Goal: Find specific page/section: Find specific page/section

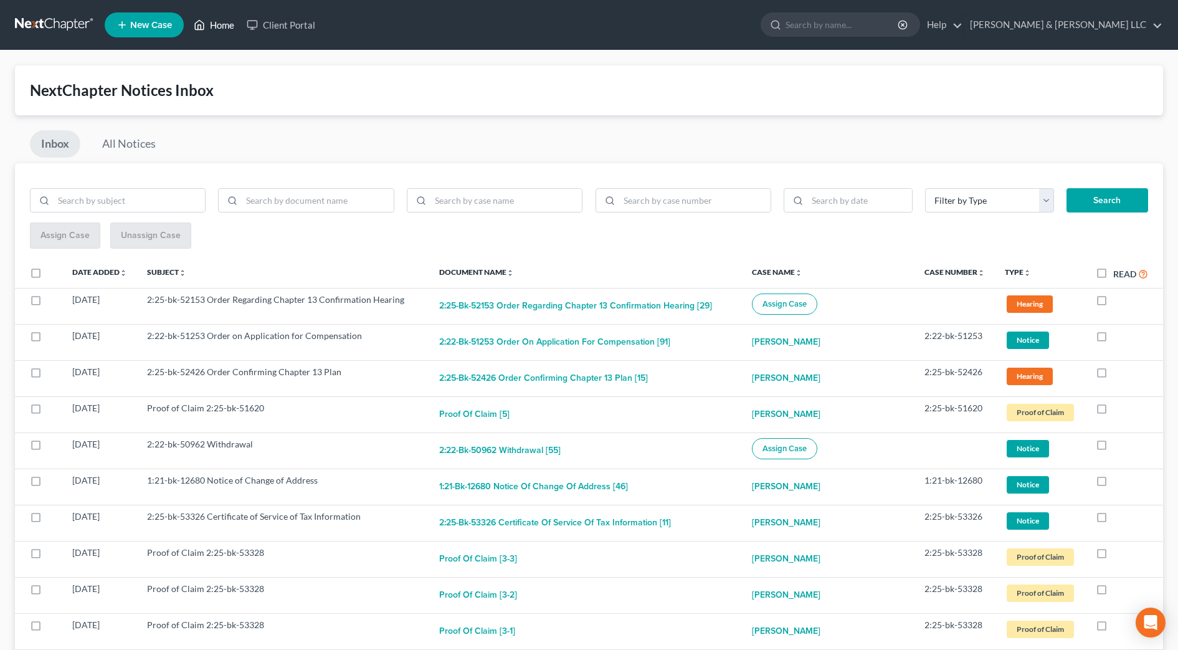
drag, startPoint x: 202, startPoint y: 17, endPoint x: 209, endPoint y: 18, distance: 7.6
click at [202, 17] on icon at bounding box center [199, 24] width 11 height 15
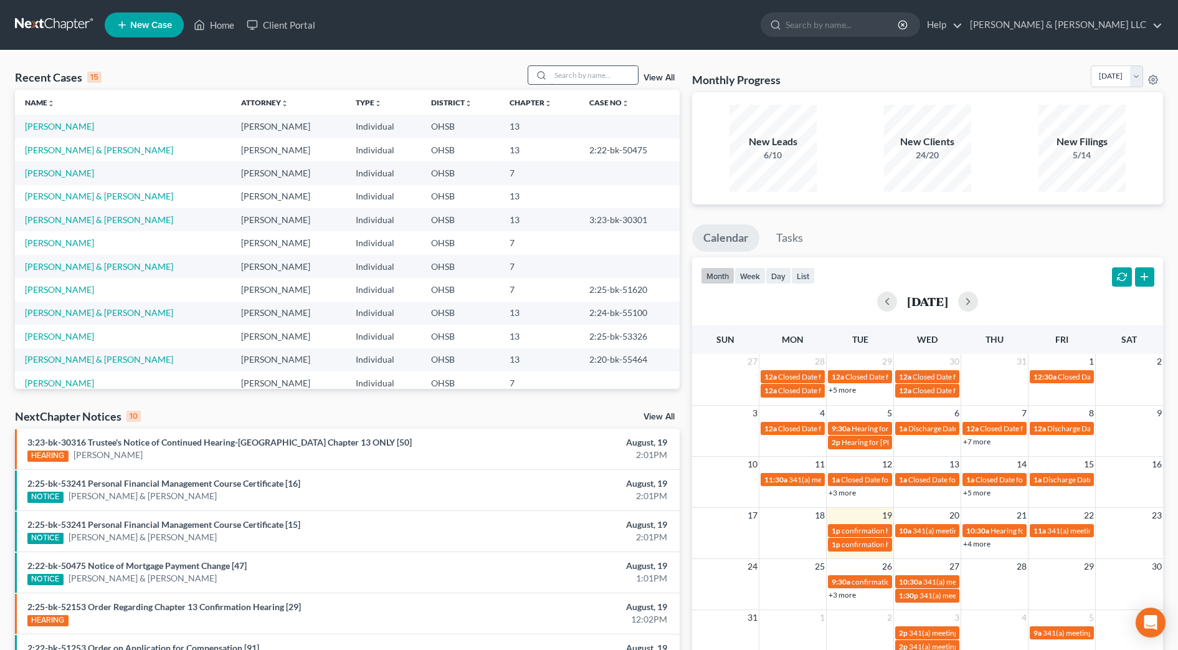
click at [564, 73] on input "search" at bounding box center [594, 75] width 87 height 18
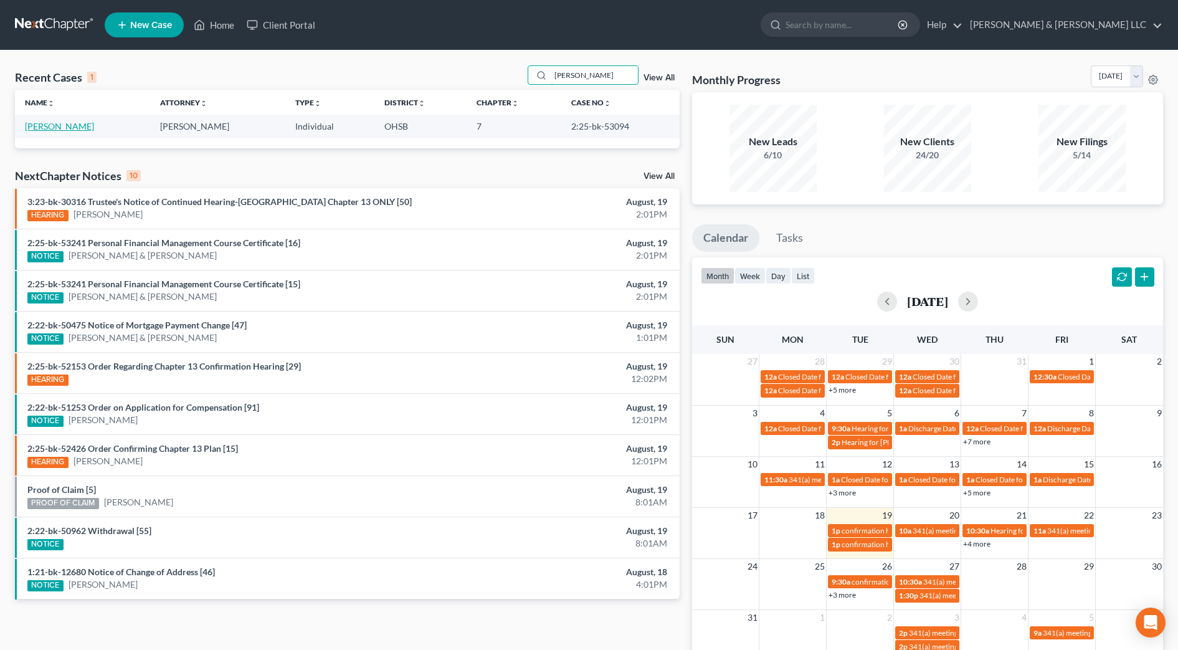
type input "[PERSON_NAME]"
click at [72, 125] on link "[PERSON_NAME]" at bounding box center [59, 126] width 69 height 11
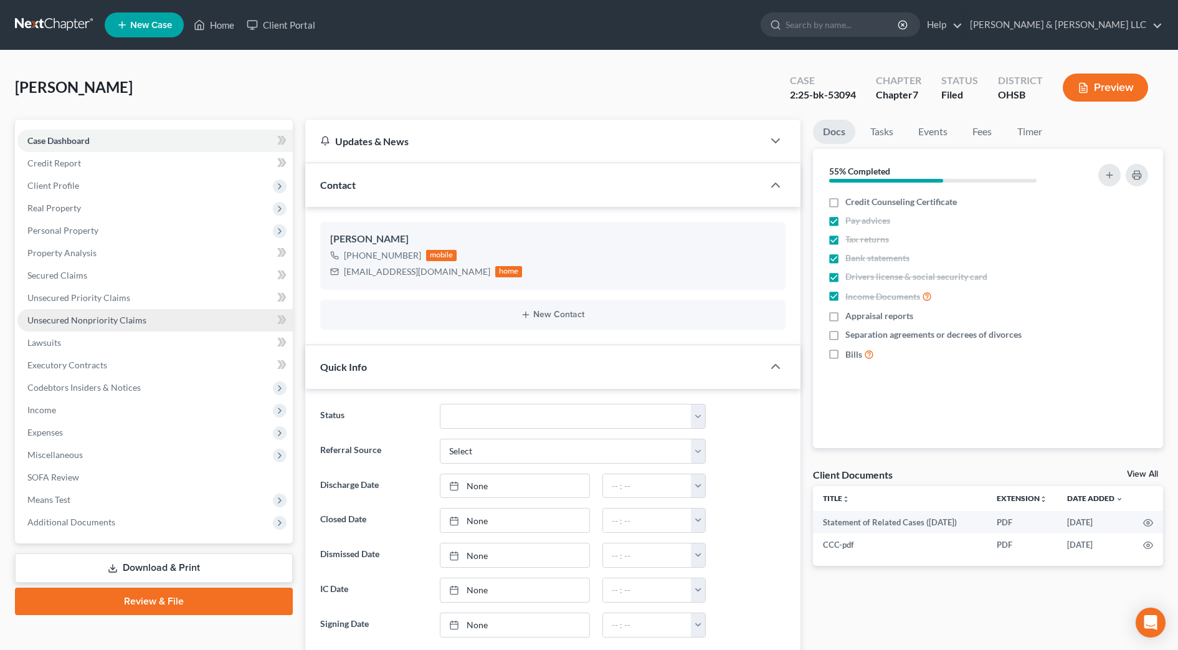
click at [103, 316] on span "Unsecured Nonpriority Claims" at bounding box center [86, 320] width 119 height 11
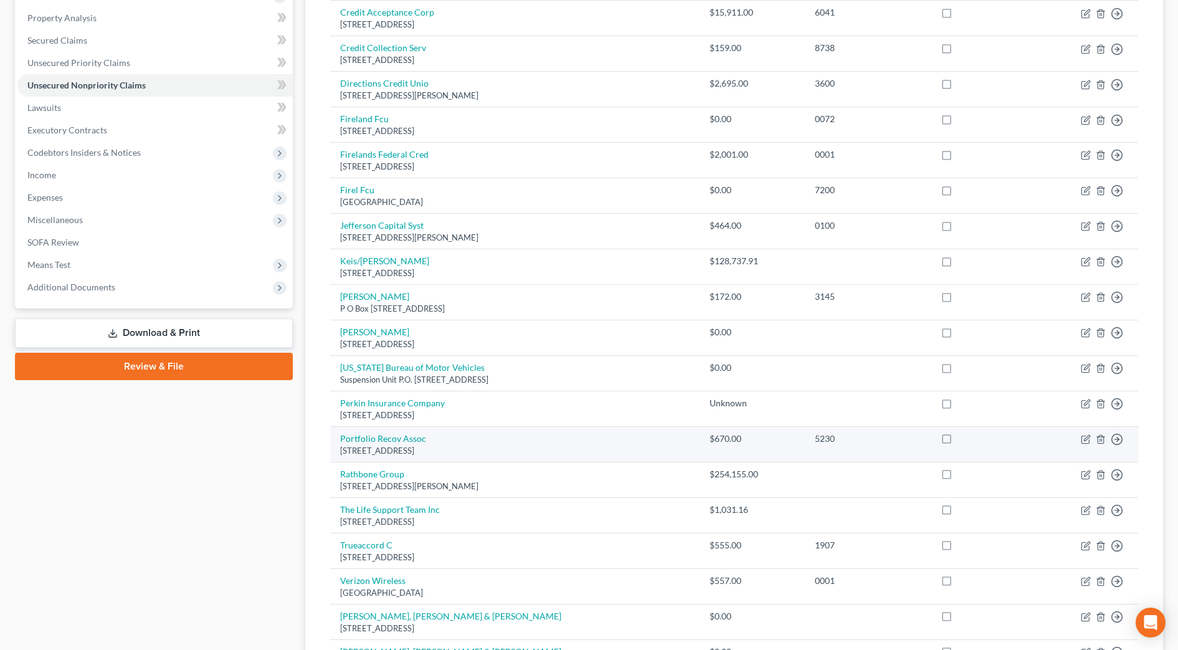
scroll to position [311, 0]
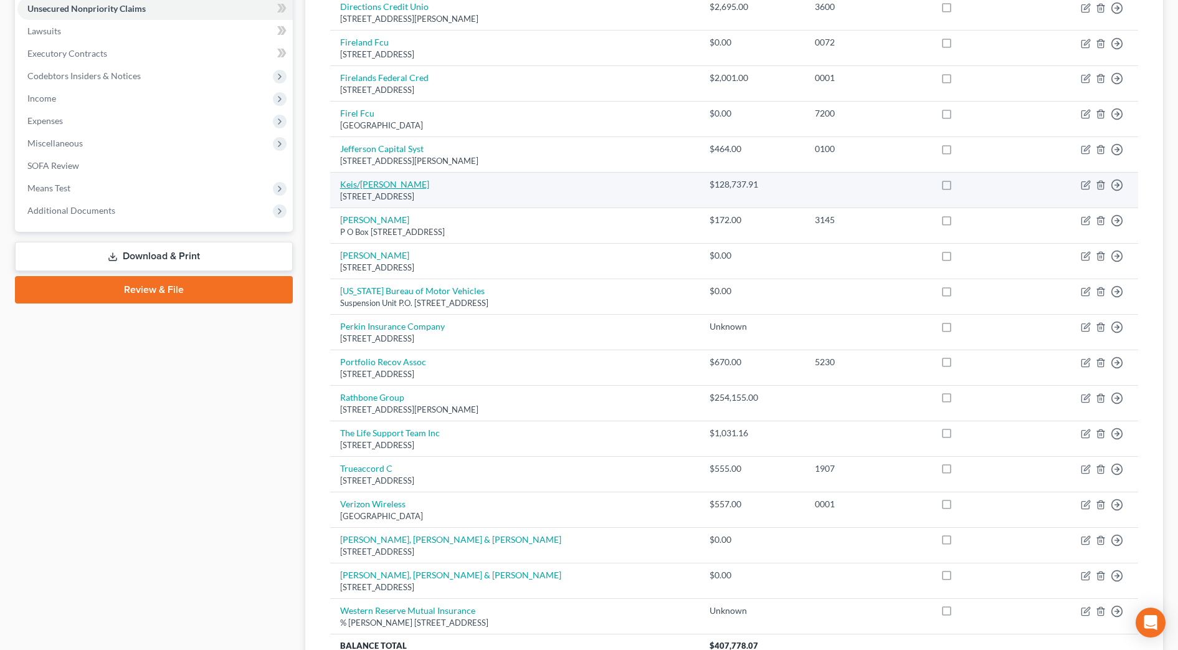
drag, startPoint x: 499, startPoint y: 193, endPoint x: 341, endPoint y: 186, distance: 158.4
click at [341, 186] on td "Keis/[PERSON_NAME] LLP [STREET_ADDRESS]" at bounding box center [514, 191] width 369 height 36
copy td "Keis/[PERSON_NAME] LLP [STREET_ADDRESS]"
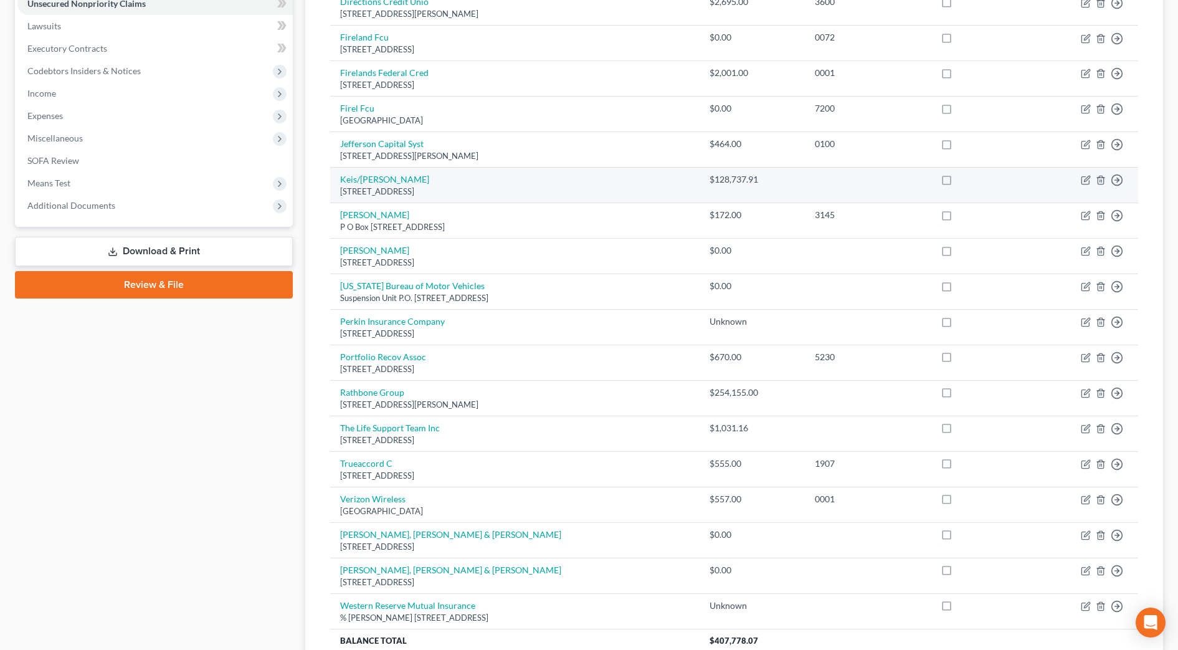
scroll to position [430, 0]
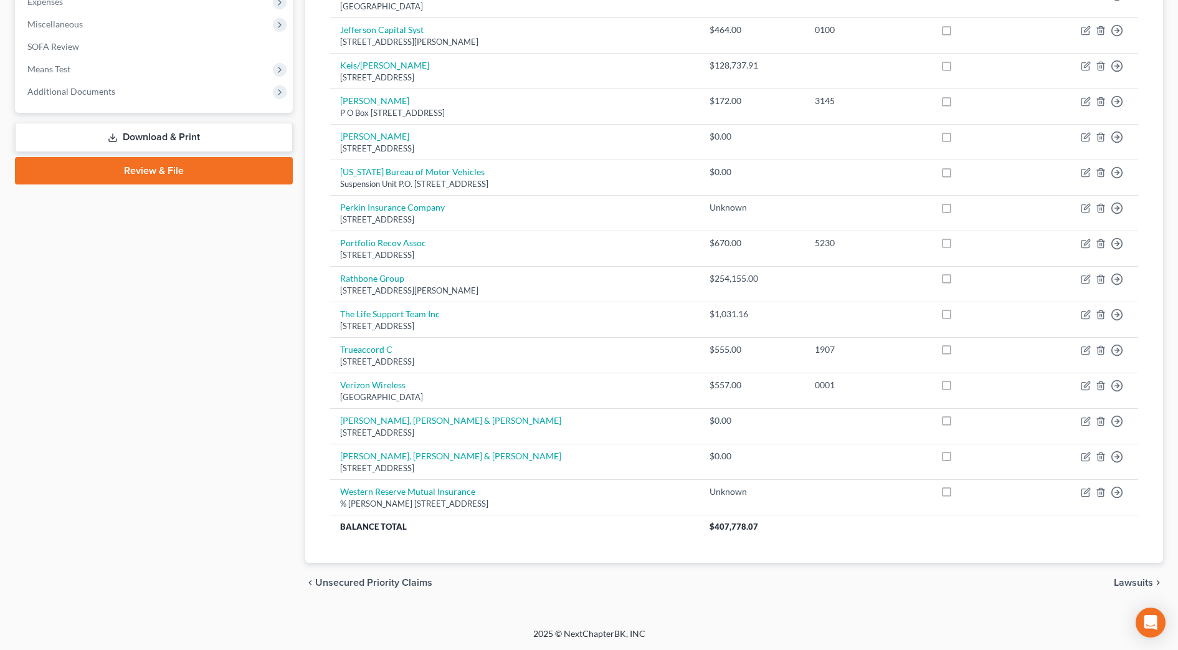
click at [496, 546] on div "Creditor expand_more expand_less unfold_more Balance expand_more expand_less un…" at bounding box center [734, 147] width 828 height 832
drag, startPoint x: 546, startPoint y: 503, endPoint x: 403, endPoint y: 509, distance: 143.4
click at [403, 509] on td "Western Reserve Mutual Insurance % [PERSON_NAME] [STREET_ADDRESS]" at bounding box center [514, 497] width 369 height 36
drag, startPoint x: 422, startPoint y: 505, endPoint x: 438, endPoint y: 502, distance: 16.5
copy div "[STREET_ADDRESS]"
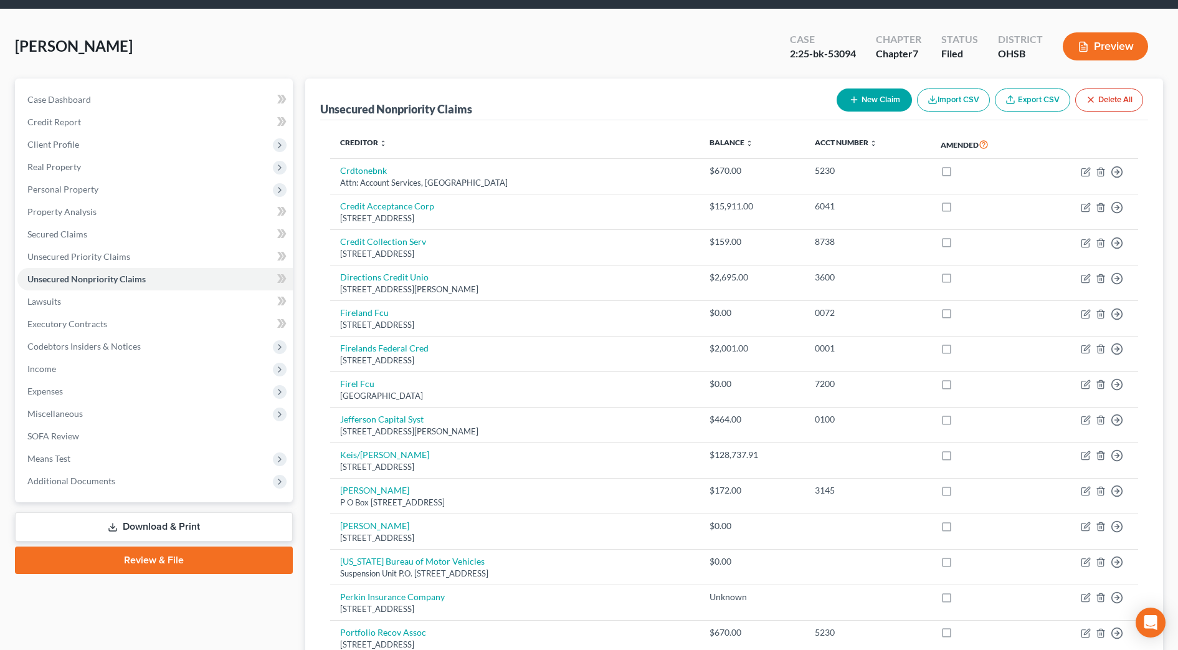
scroll to position [0, 0]
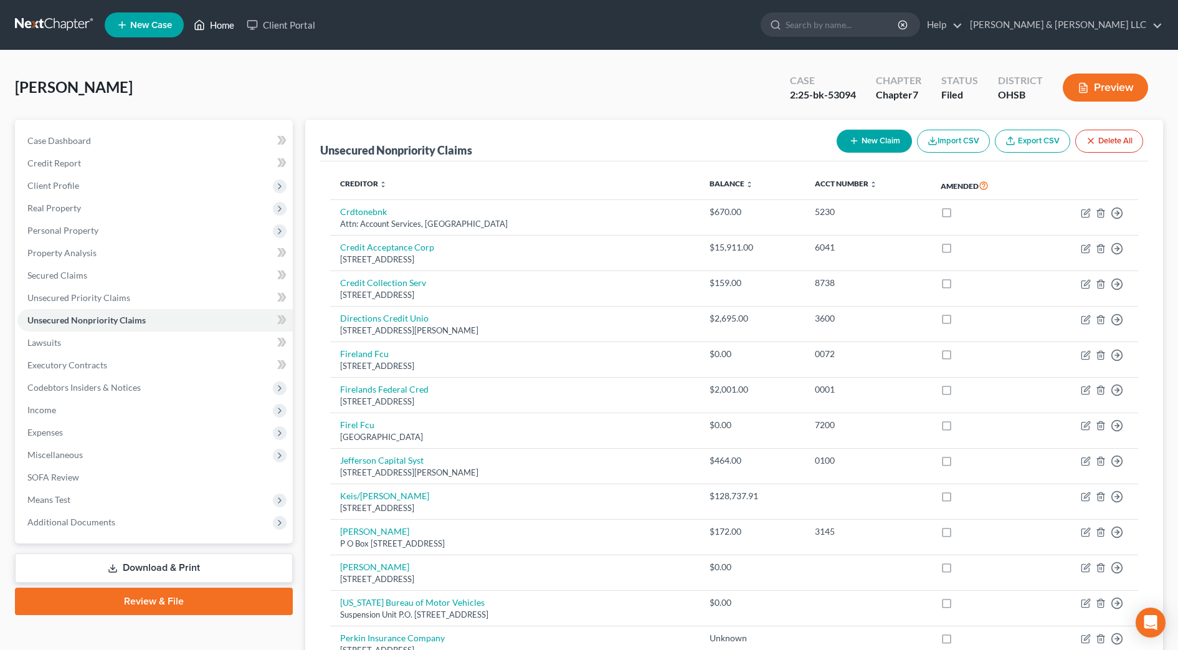
click at [210, 22] on link "Home" at bounding box center [213, 25] width 53 height 22
